Goal: Task Accomplishment & Management: Complete application form

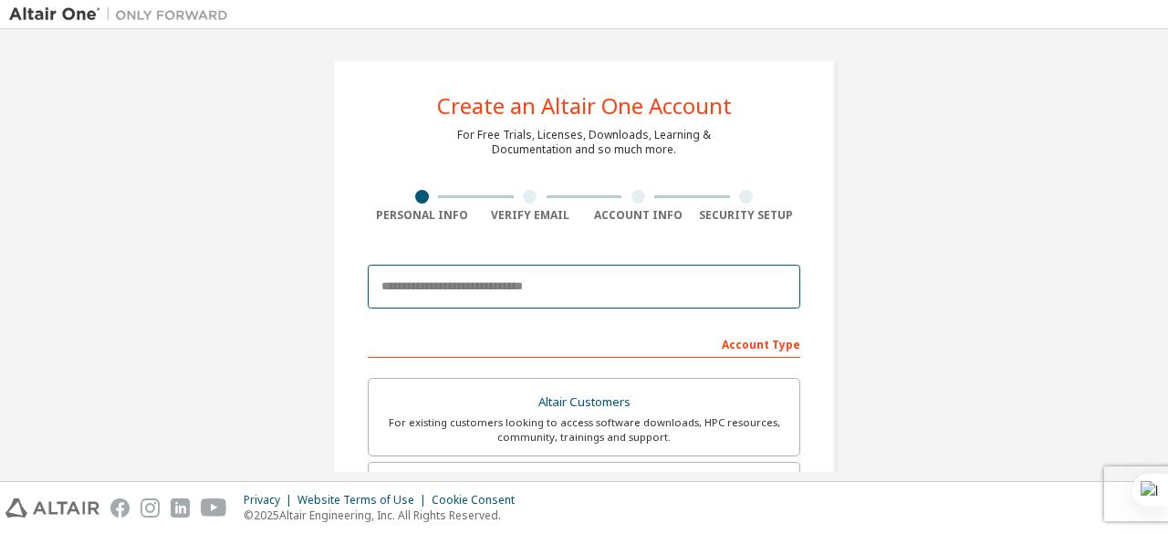
click at [509, 286] on input "email" at bounding box center [584, 287] width 433 height 44
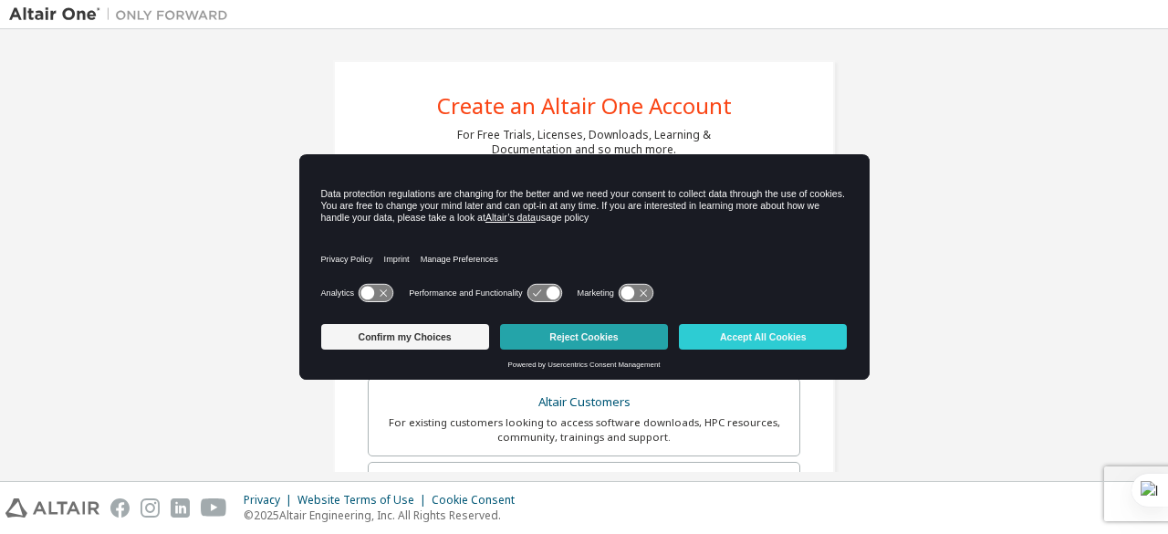
click at [634, 333] on button "Reject Cookies" at bounding box center [584, 337] width 168 height 26
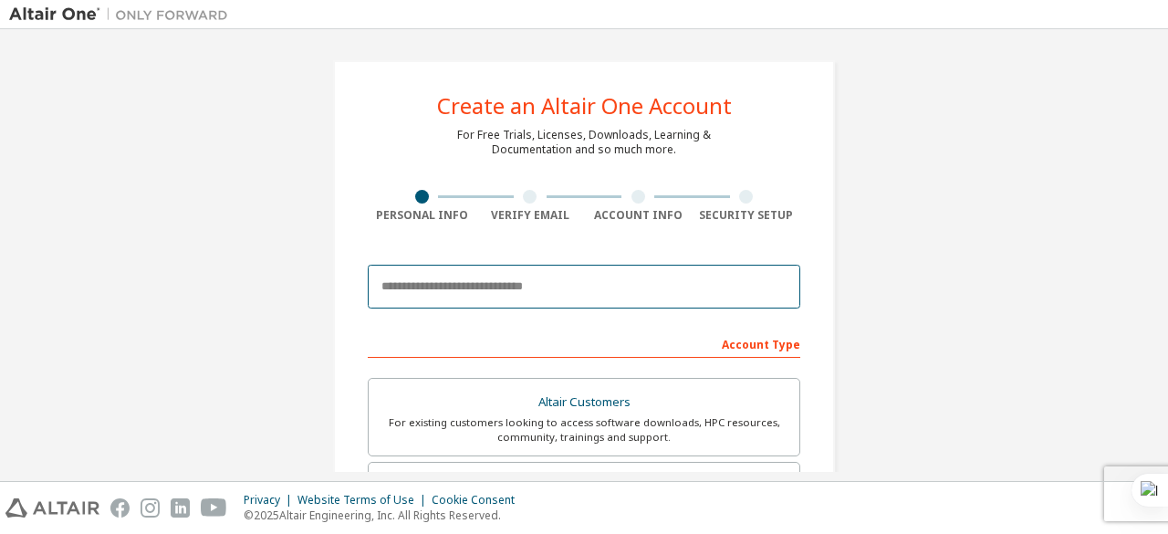
click at [543, 286] on input "email" at bounding box center [584, 287] width 433 height 44
type input "*"
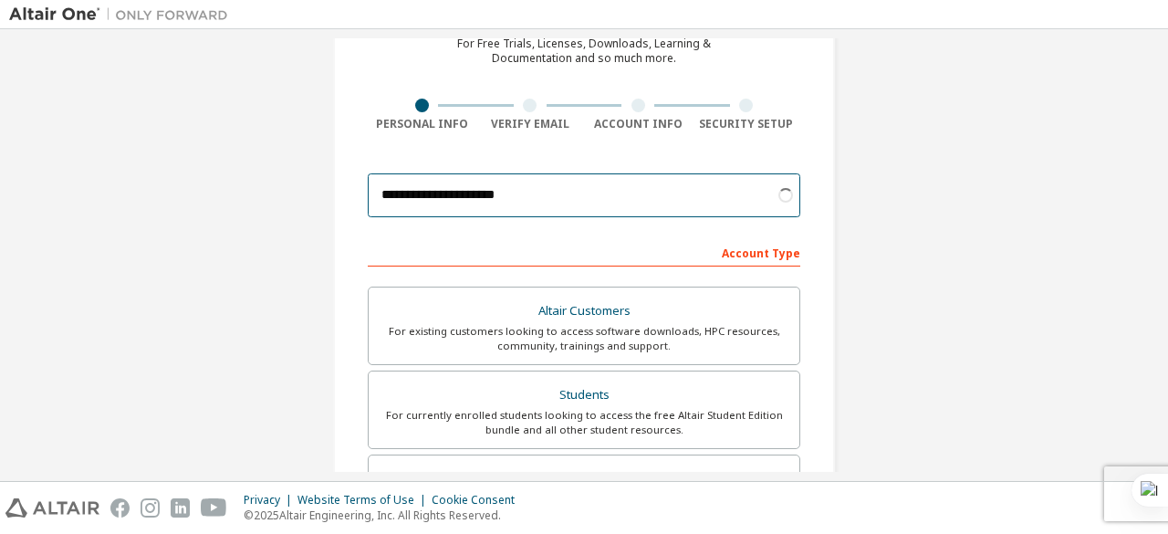
scroll to position [92, 0]
type input "**********"
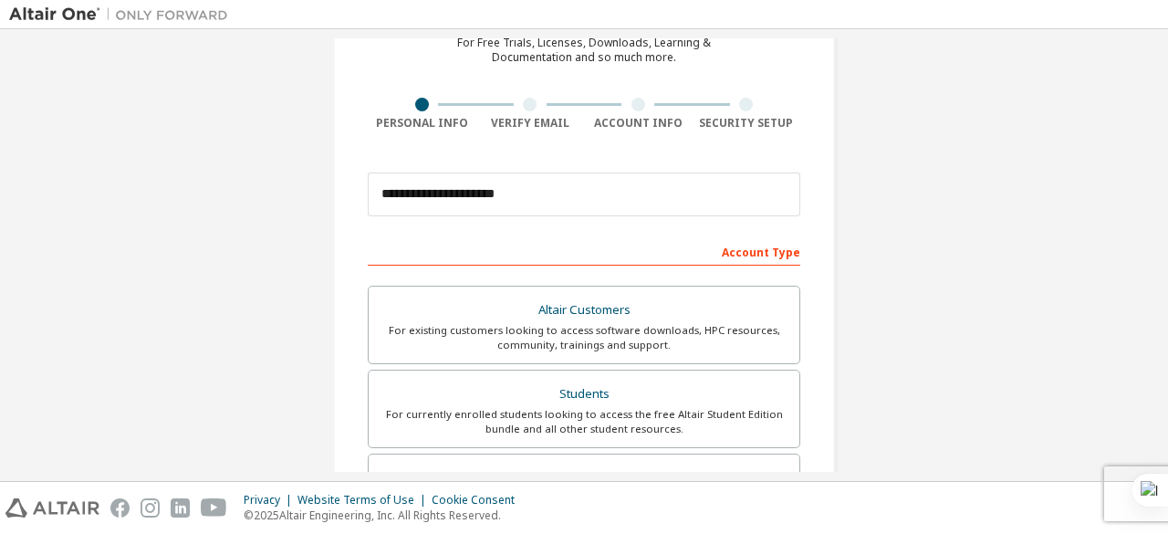
click at [778, 250] on div "Account Type" at bounding box center [584, 250] width 433 height 29
click at [599, 247] on div "Account Type" at bounding box center [584, 250] width 433 height 29
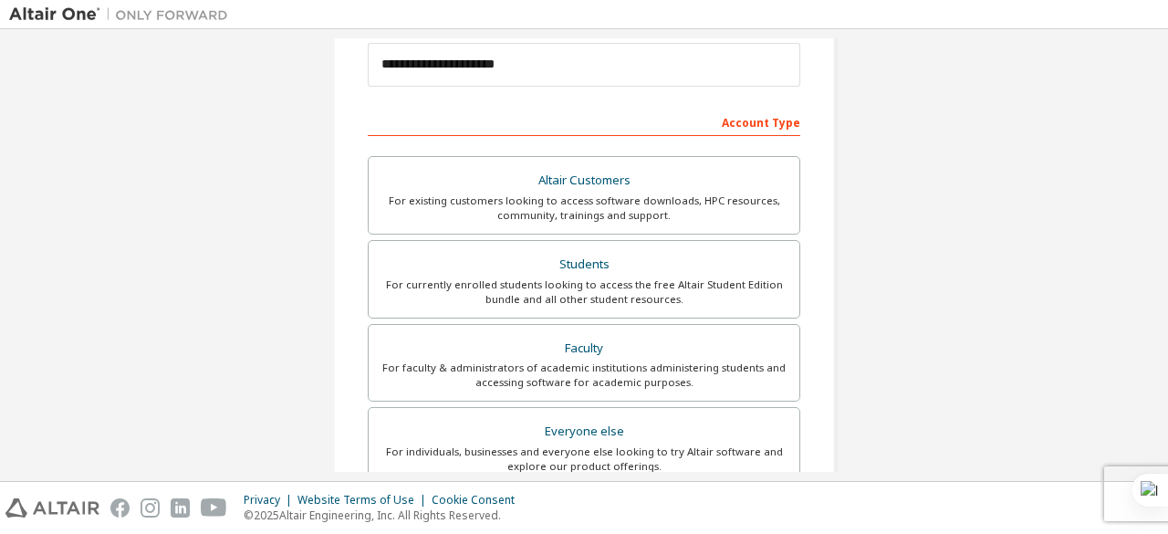
scroll to position [218, 0]
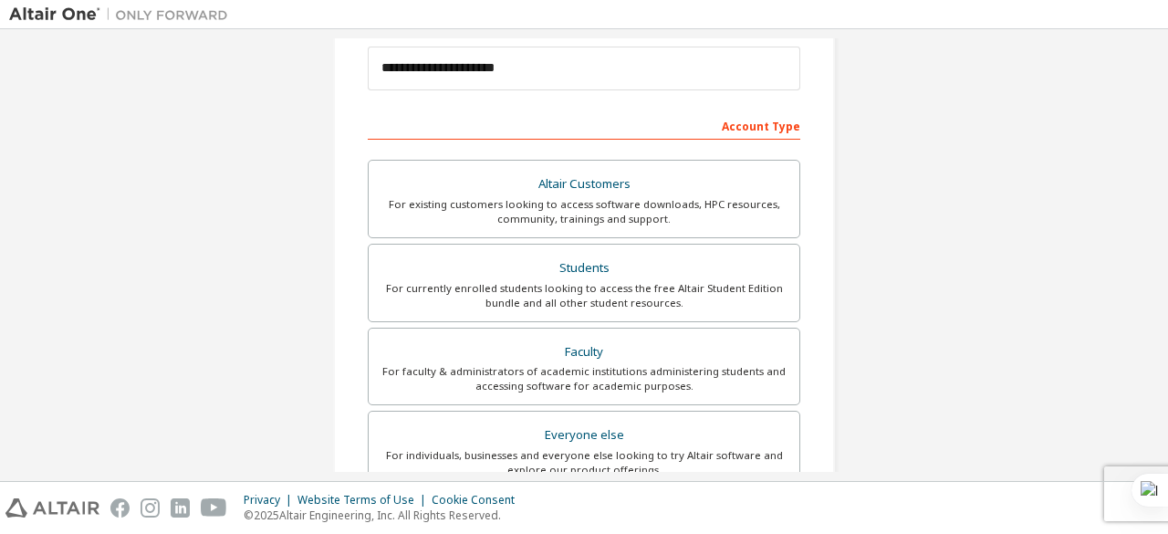
click at [661, 277] on div "Students" at bounding box center [584, 269] width 409 height 26
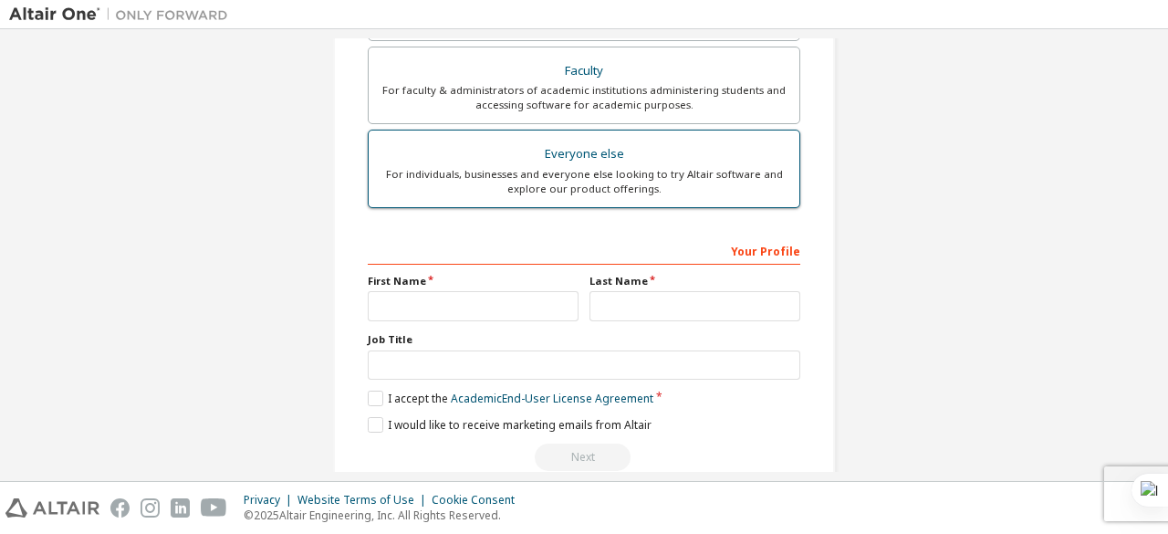
scroll to position [500, 0]
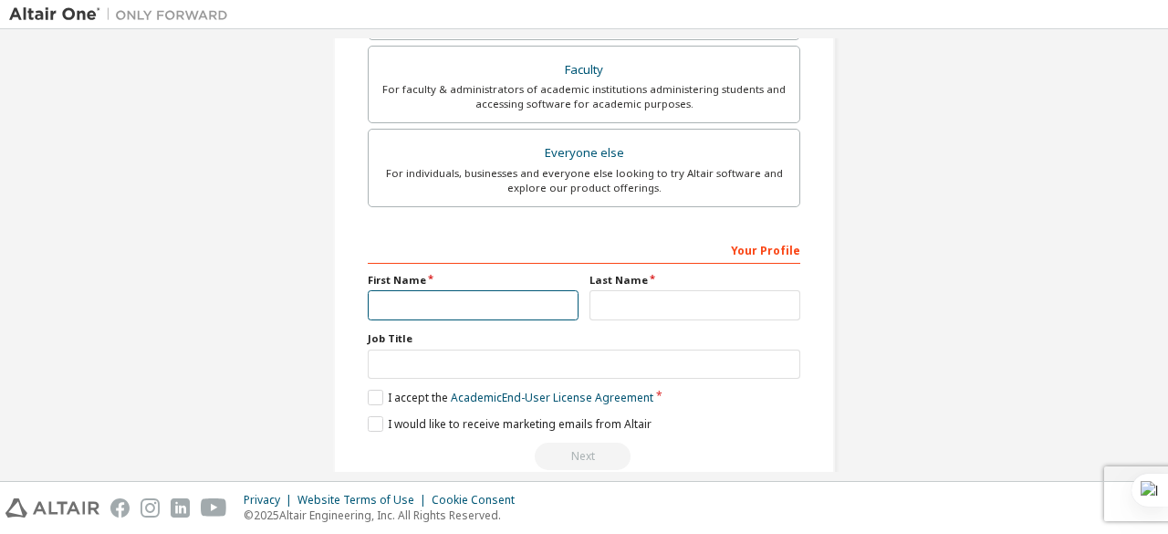
click at [476, 298] on input "text" at bounding box center [473, 305] width 211 height 30
type input "*****"
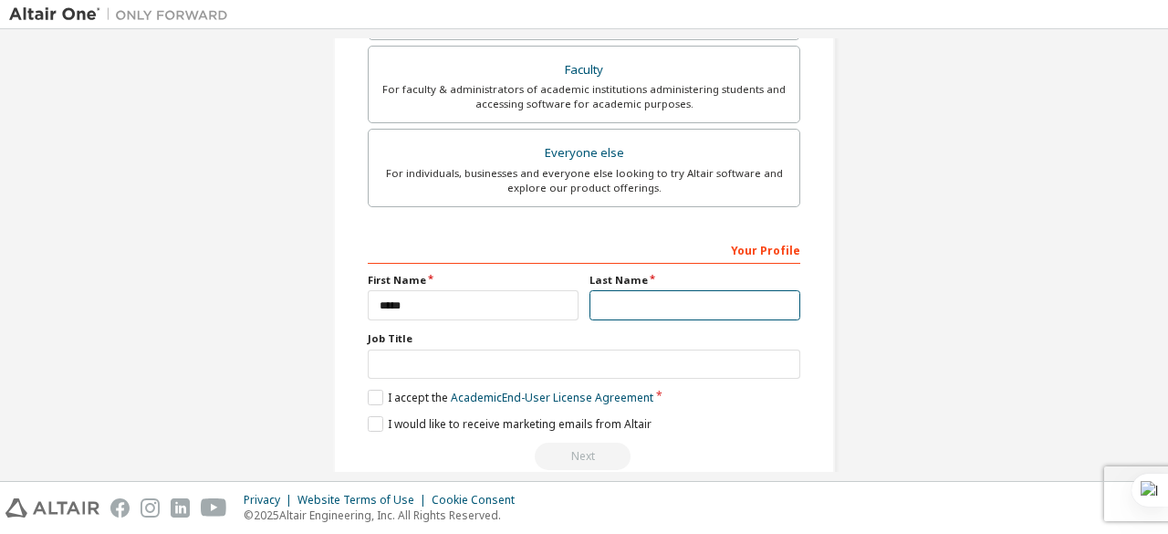
click at [601, 303] on input "text" at bounding box center [695, 305] width 211 height 30
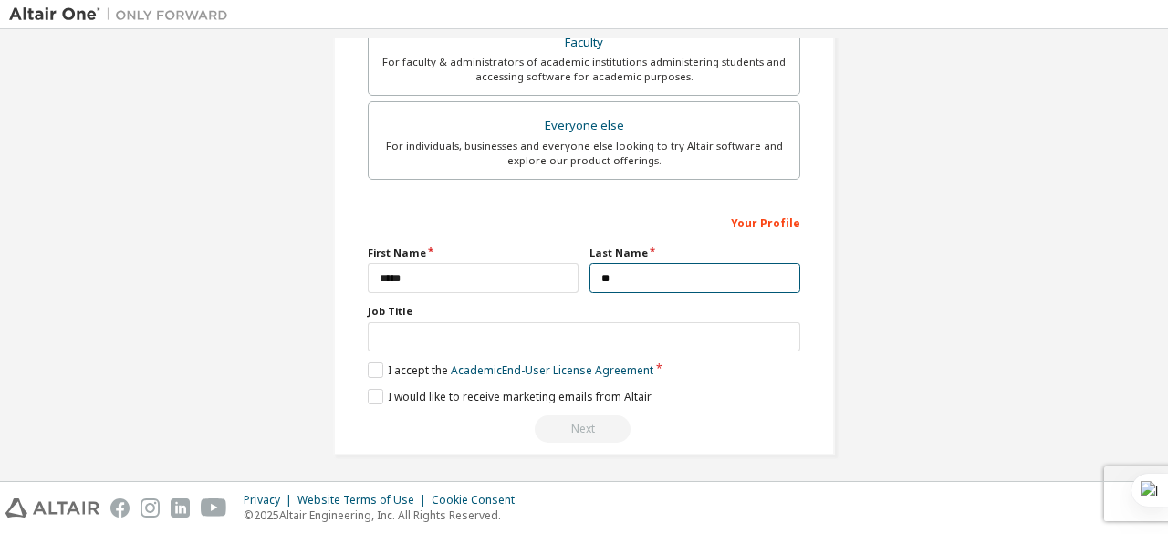
type input "**"
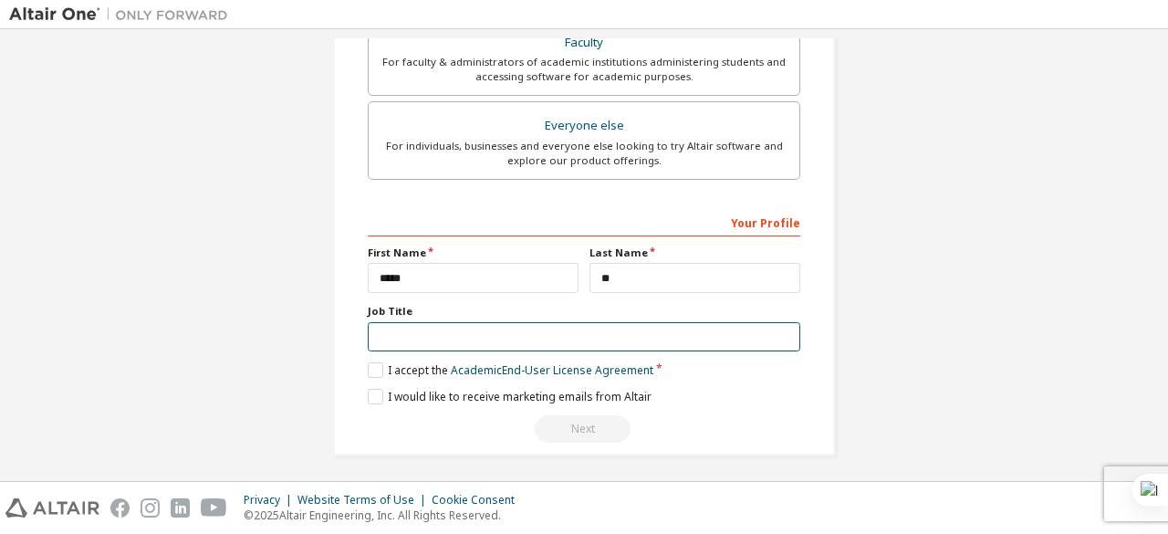
click at [540, 331] on input "text" at bounding box center [584, 337] width 433 height 30
type input "*******"
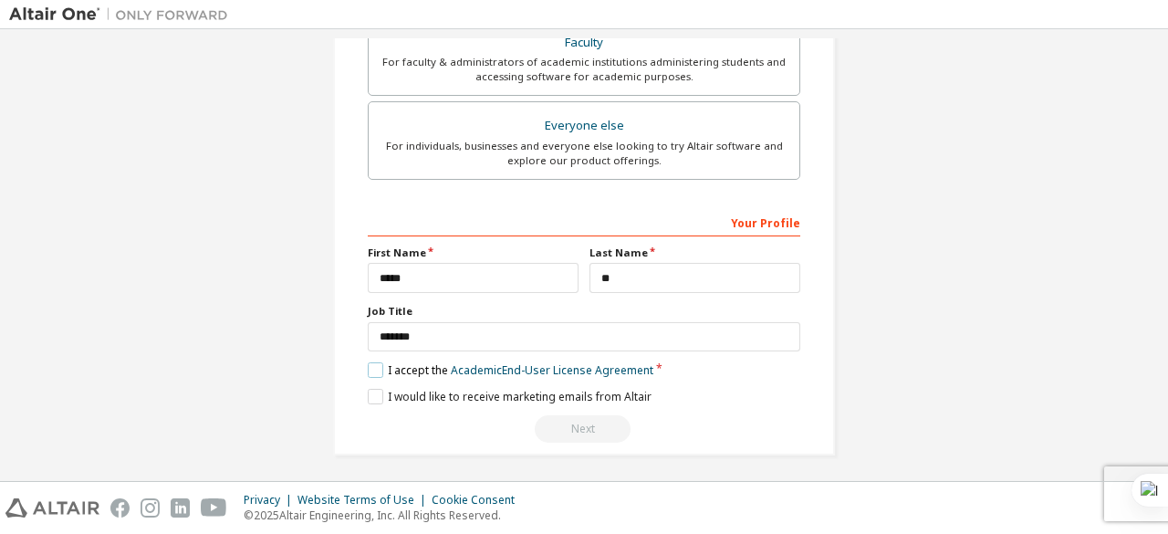
click at [371, 371] on label "I accept the Academic End-User License Agreement" at bounding box center [511, 370] width 286 height 16
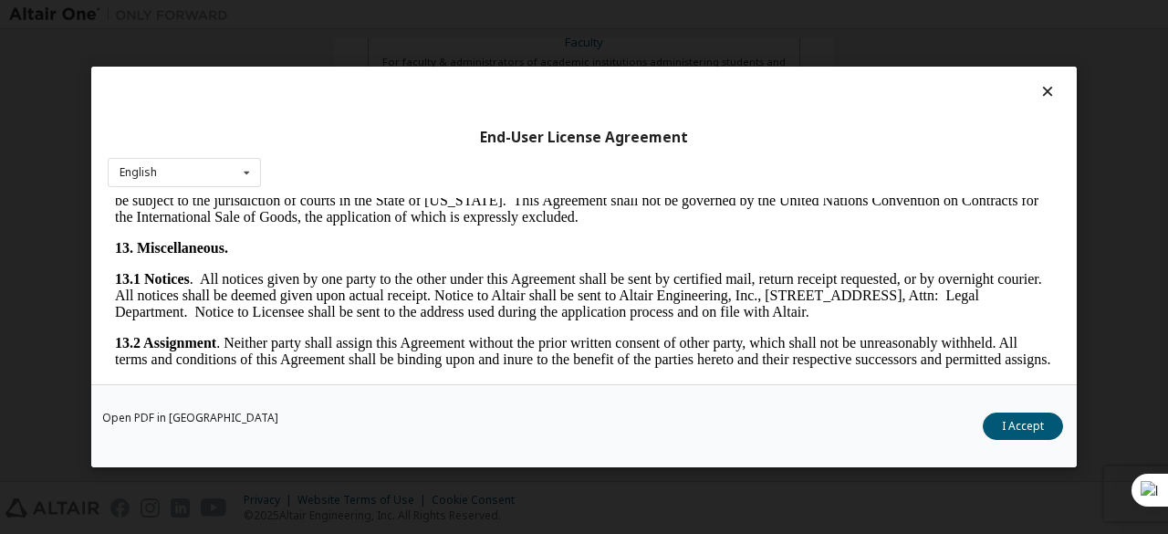
scroll to position [3050, 0]
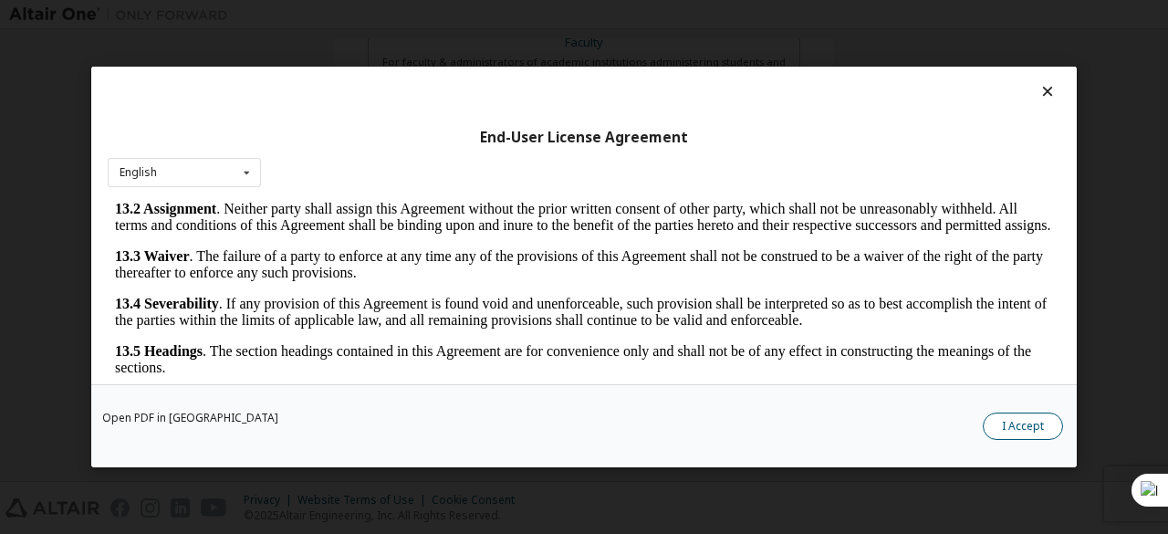
click at [1004, 424] on button "I Accept" at bounding box center [1023, 426] width 80 height 27
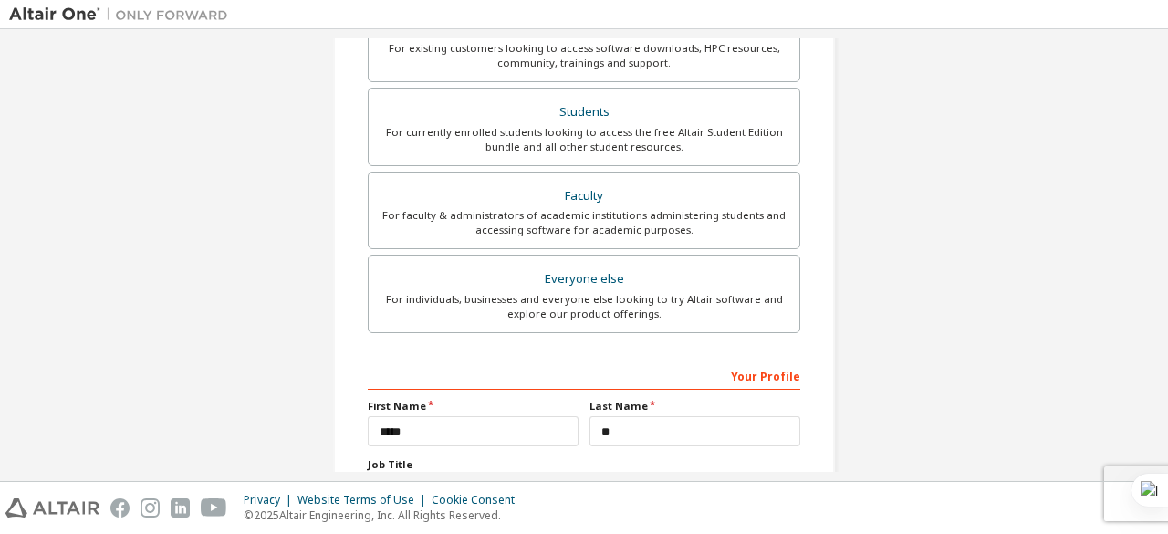
scroll to position [509, 0]
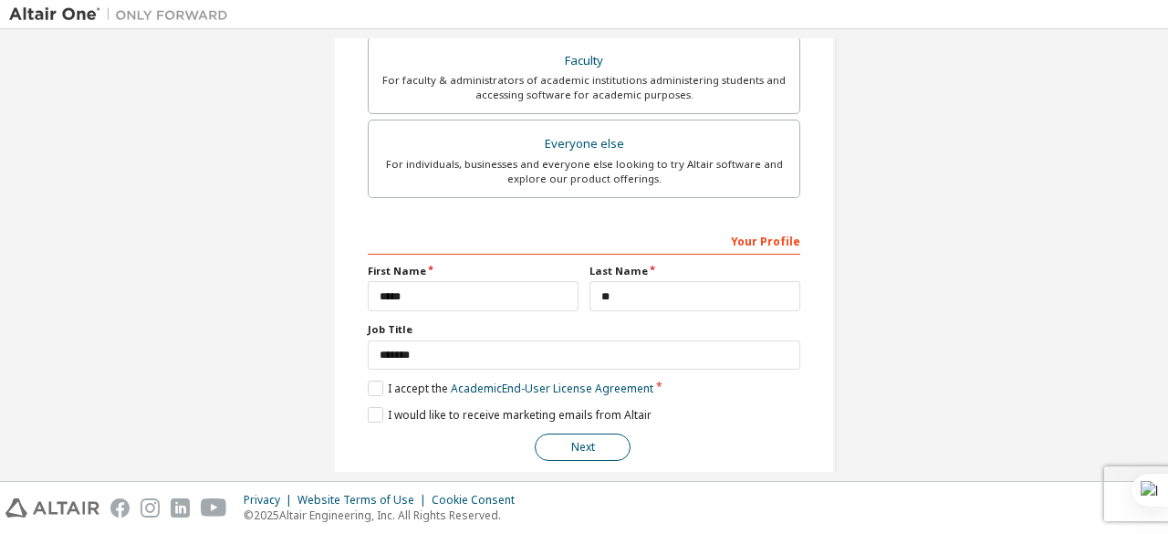
click at [585, 445] on button "Next" at bounding box center [583, 447] width 96 height 27
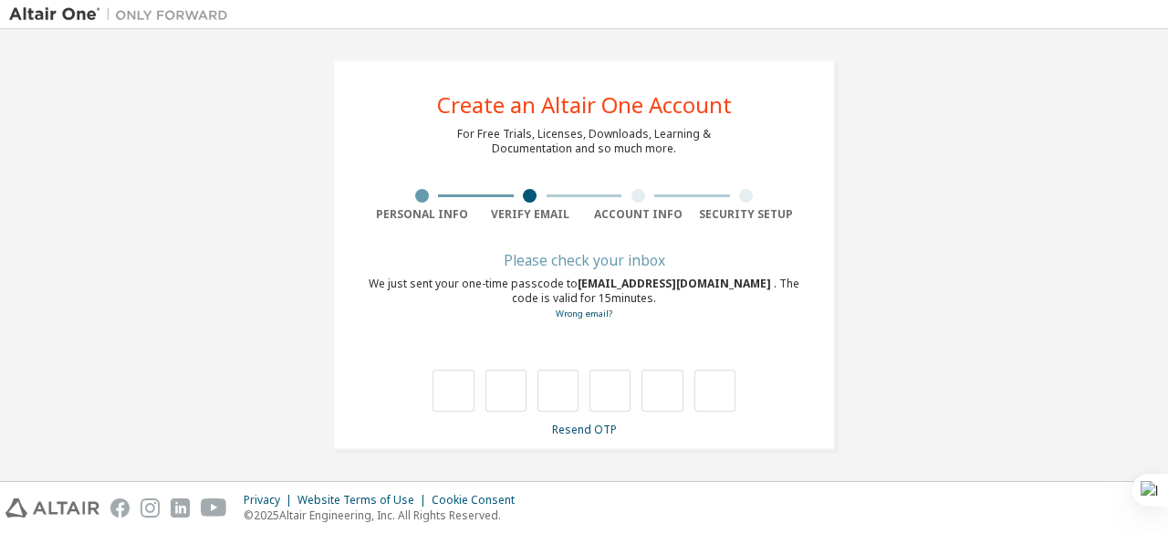
scroll to position [0, 0]
type input "*"
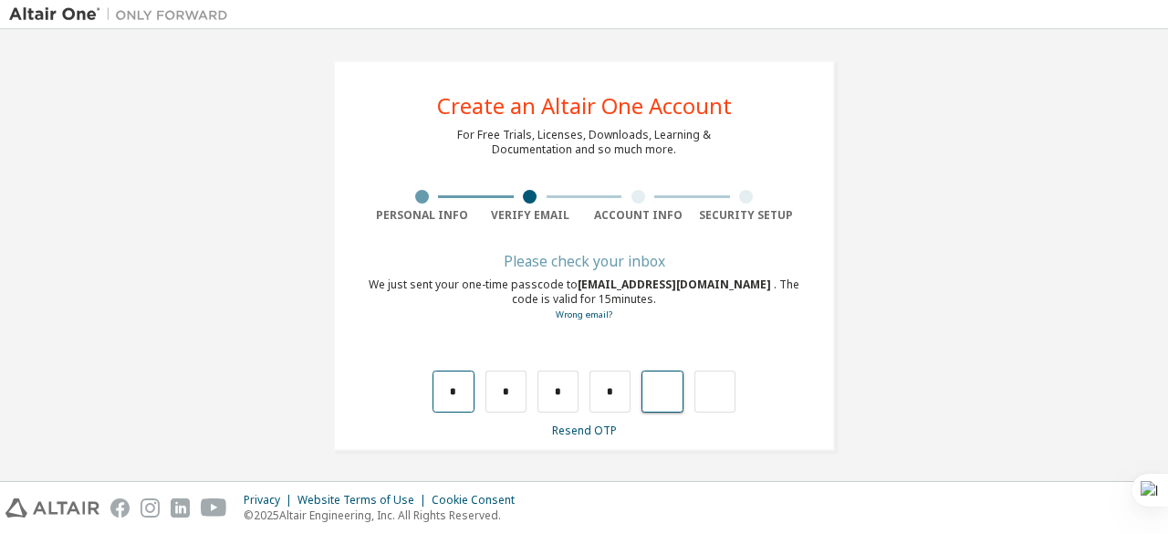
type input "*"
